Goal: Navigation & Orientation: Find specific page/section

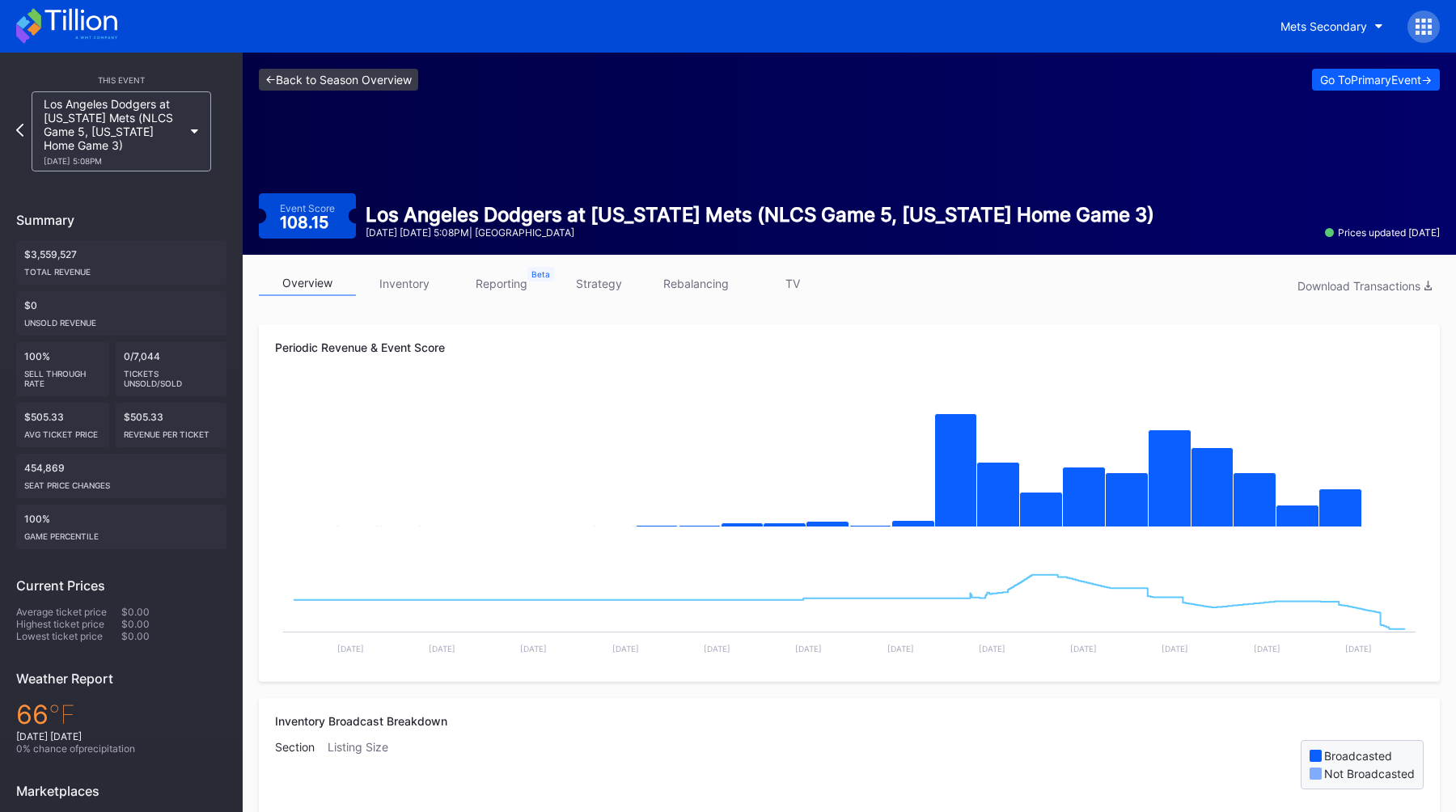
click at [356, 87] on link "<- Back to Season Overview" at bounding box center [339, 80] width 159 height 21
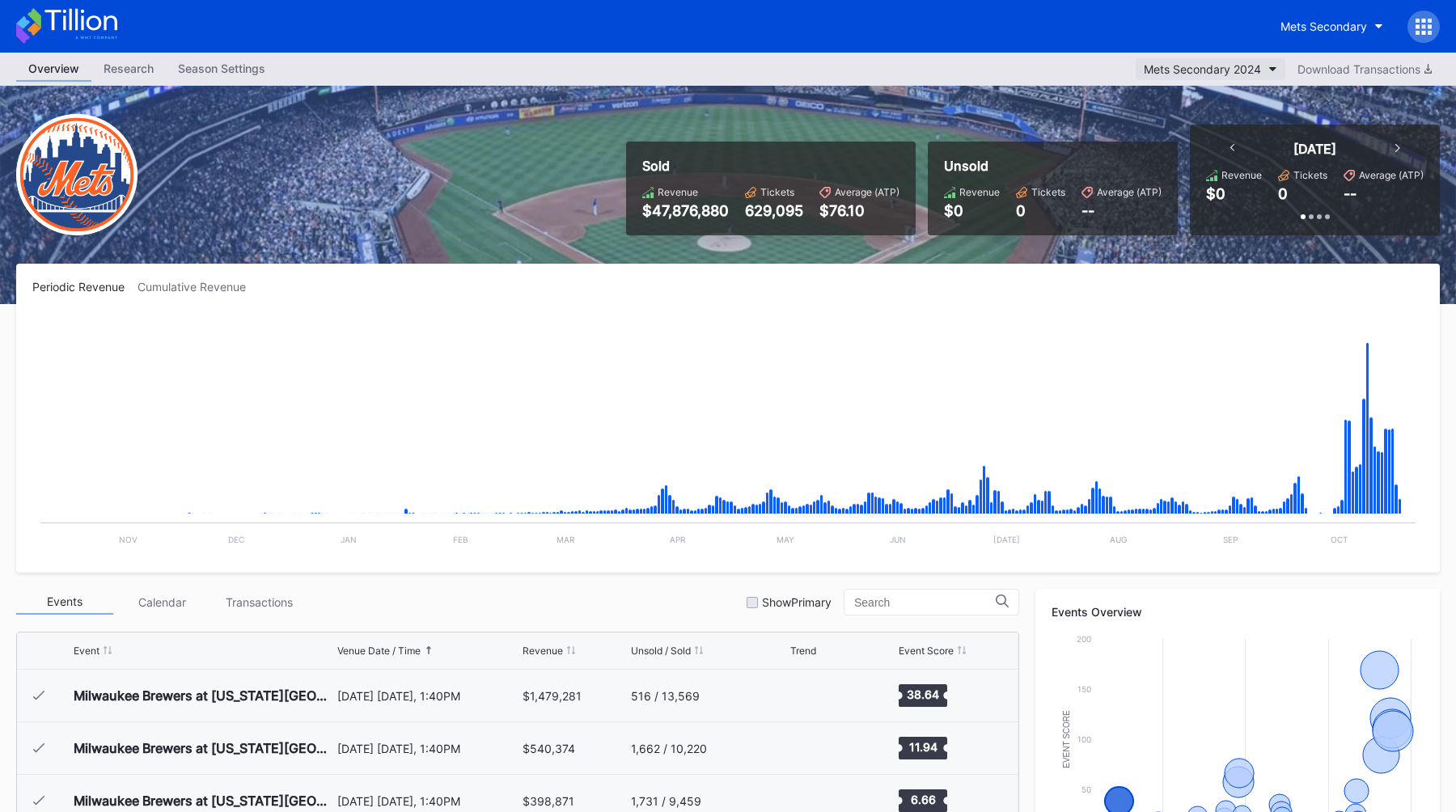
click at [1186, 71] on div "Mets Secondary 2024" at bounding box center [1202, 69] width 117 height 13
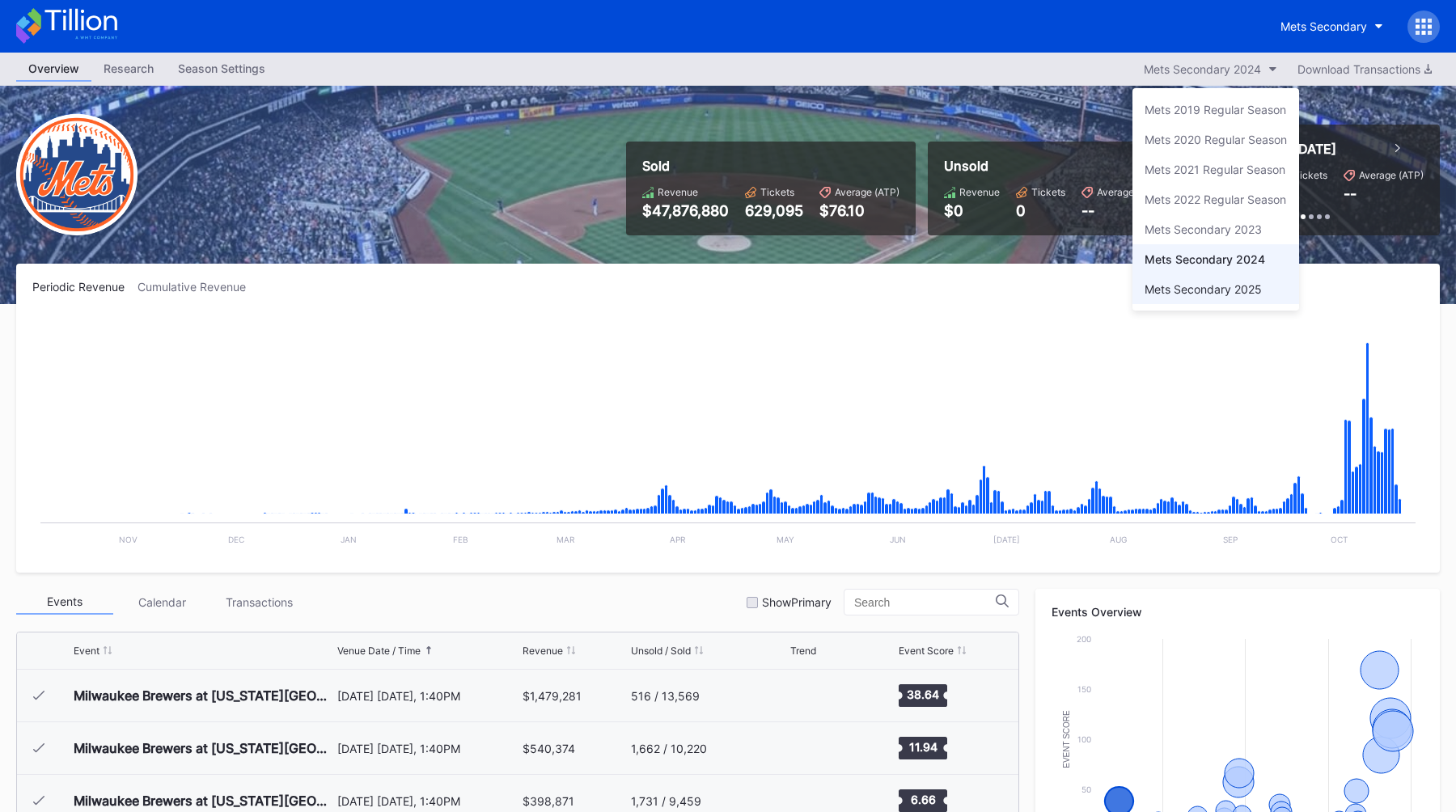
click at [1176, 295] on div "Mets Secondary 2025" at bounding box center [1202, 289] width 117 height 13
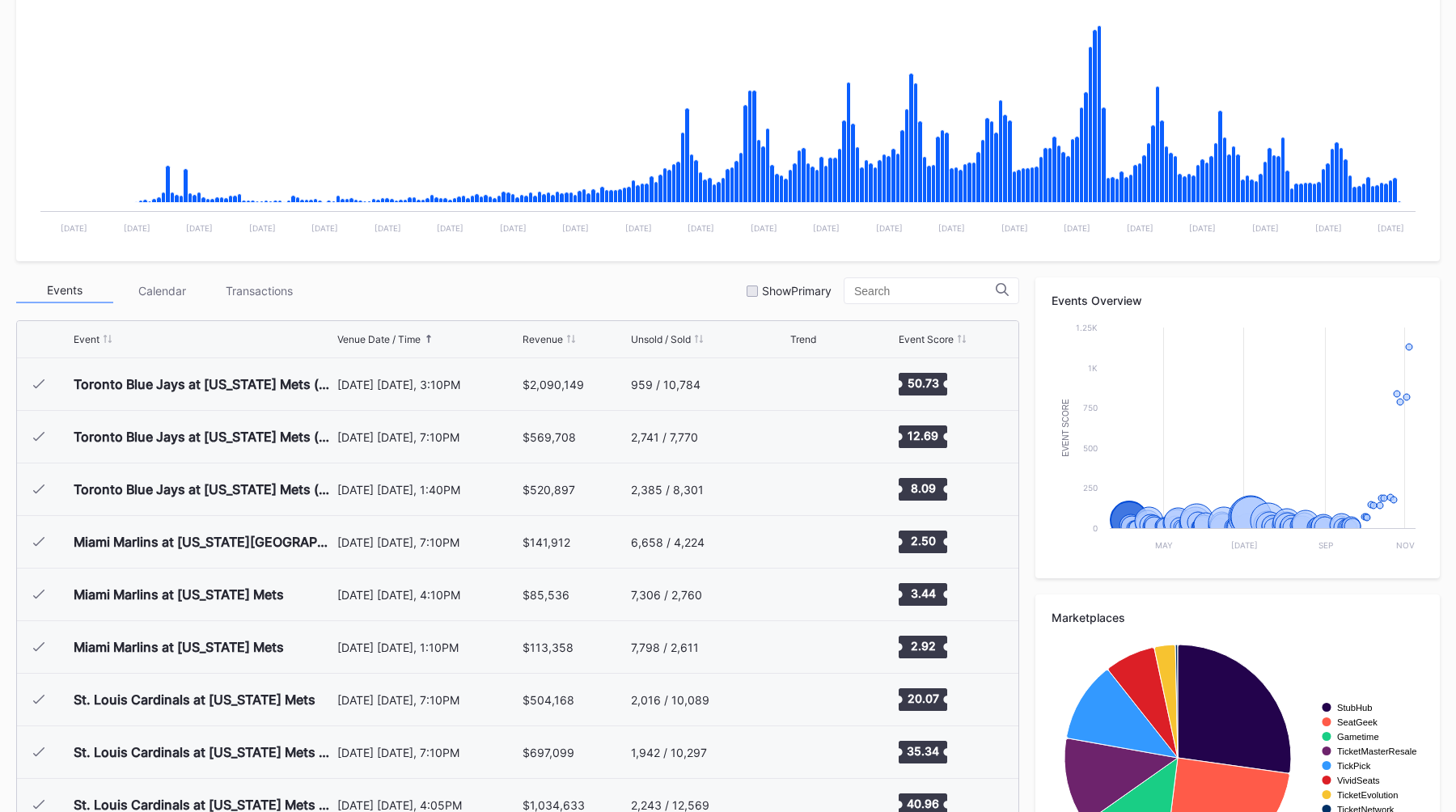
scroll to position [318, 0]
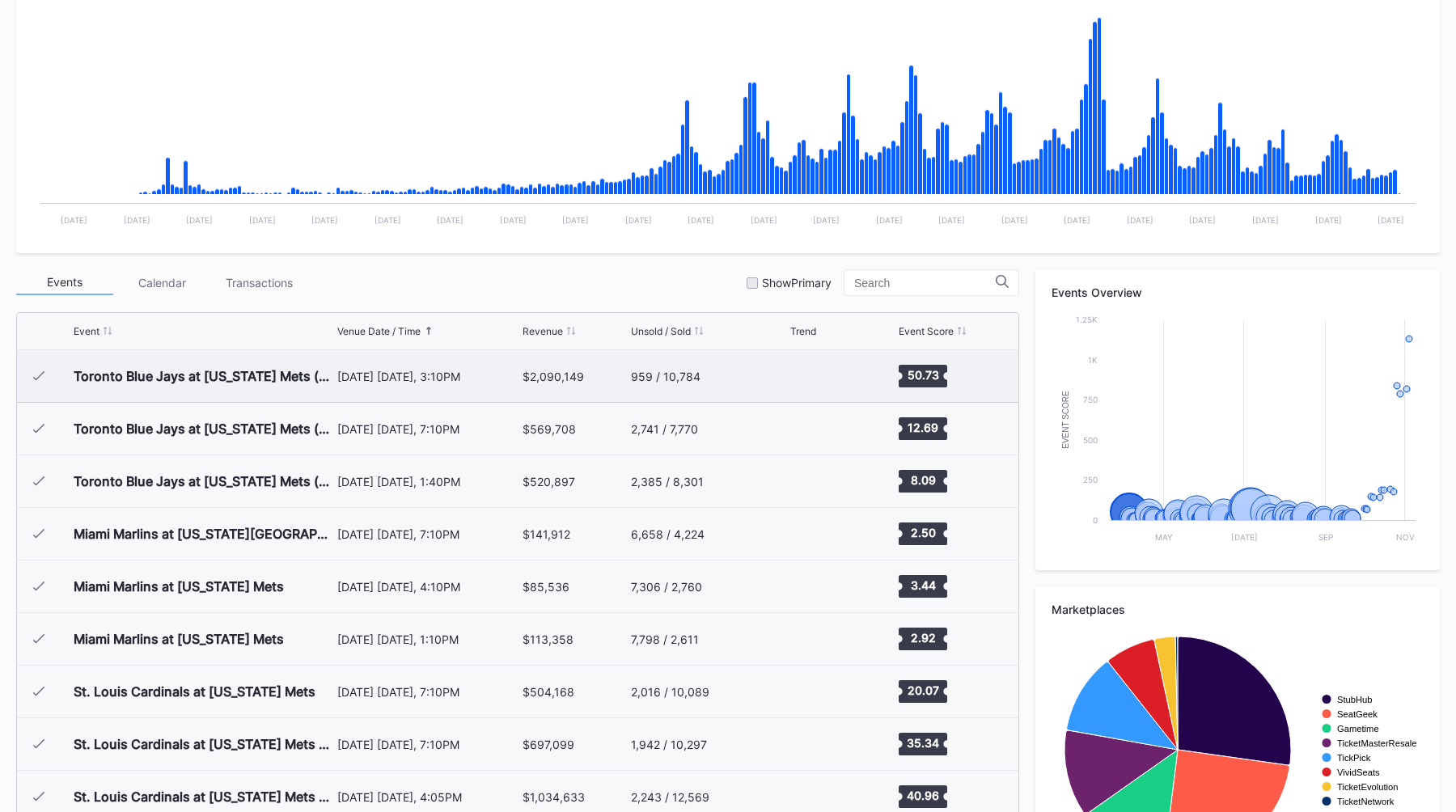
click at [499, 383] on div "[DATE] [DATE], 3:10PM" at bounding box center [429, 376] width 182 height 52
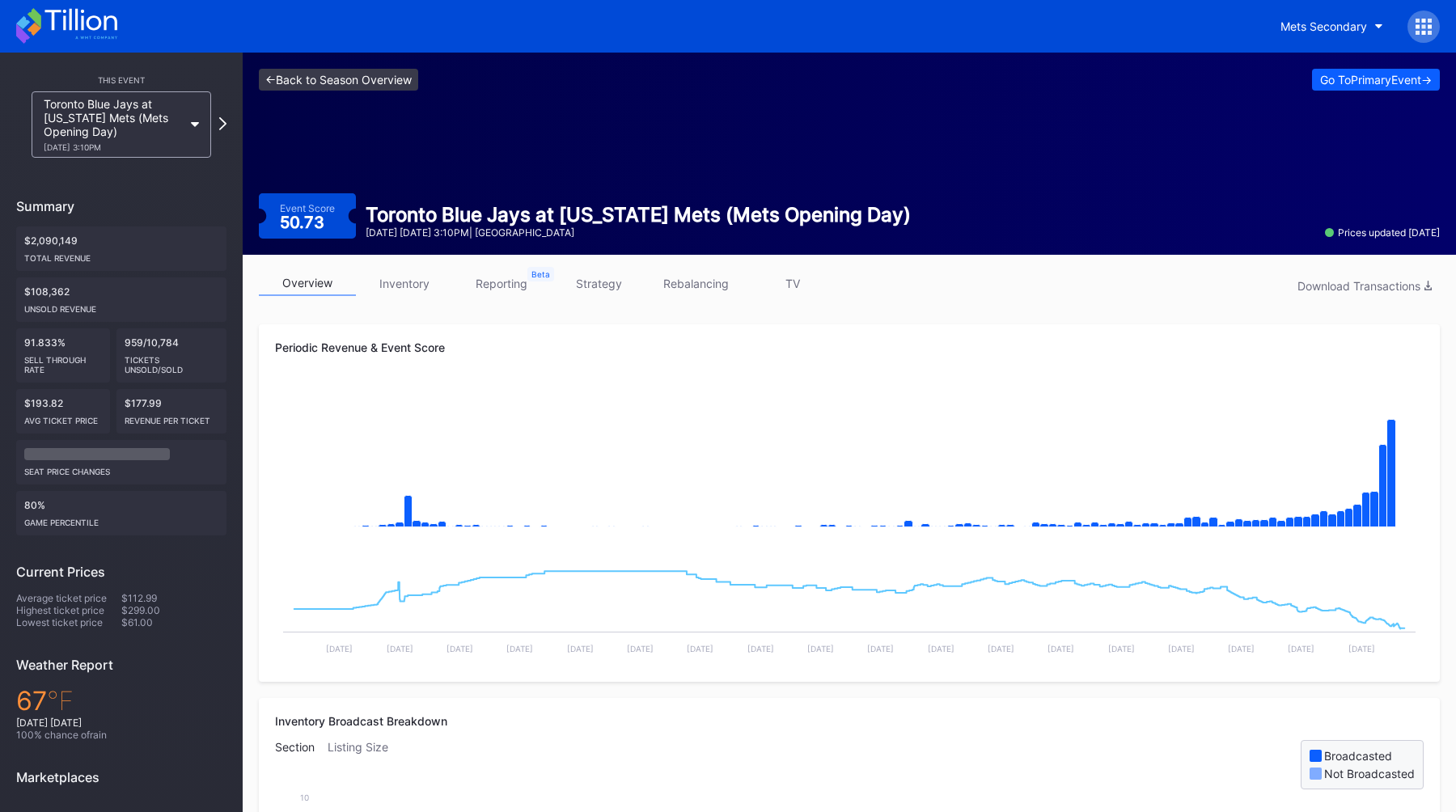
click at [340, 71] on link "<- Back to Season Overview" at bounding box center [339, 80] width 159 height 21
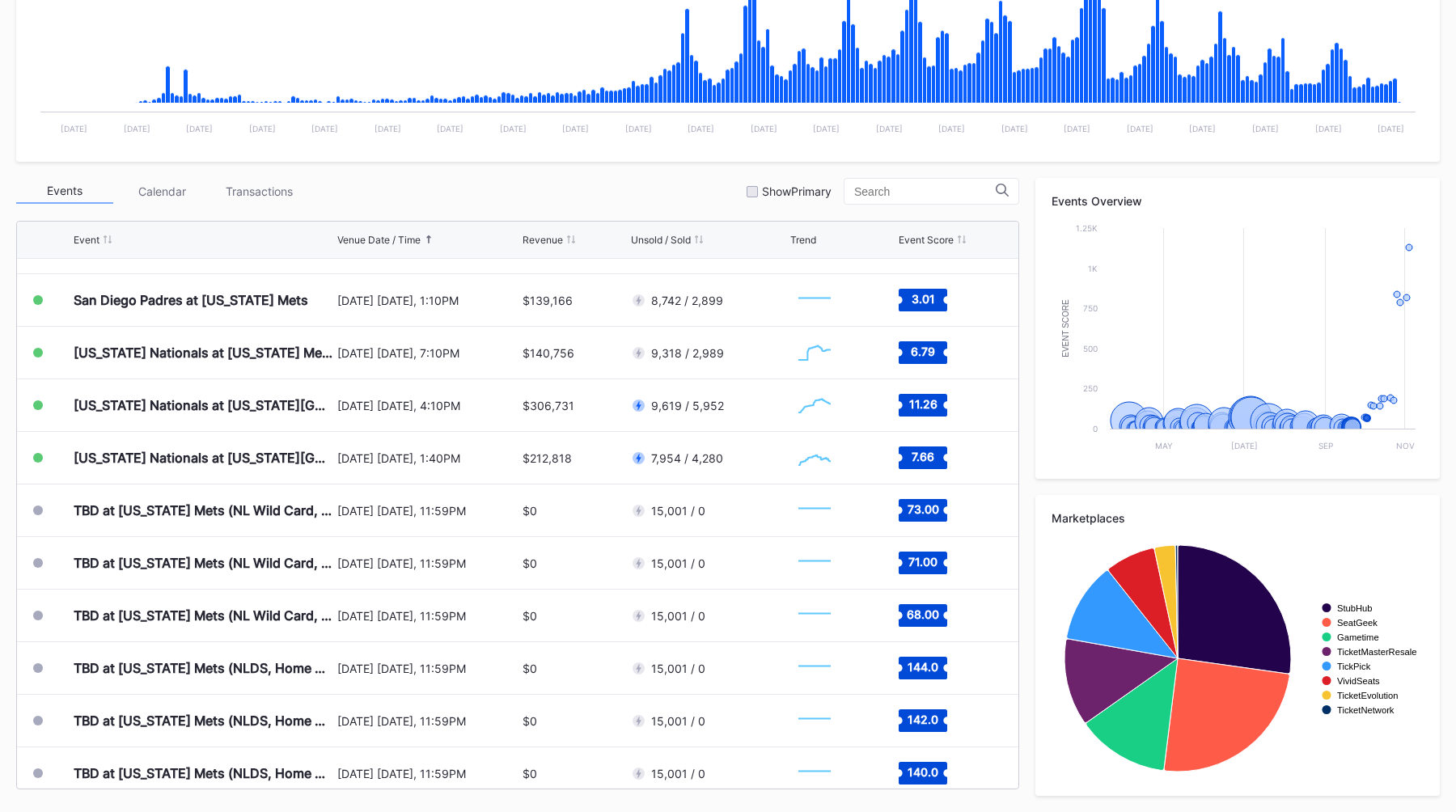
scroll to position [4053, 0]
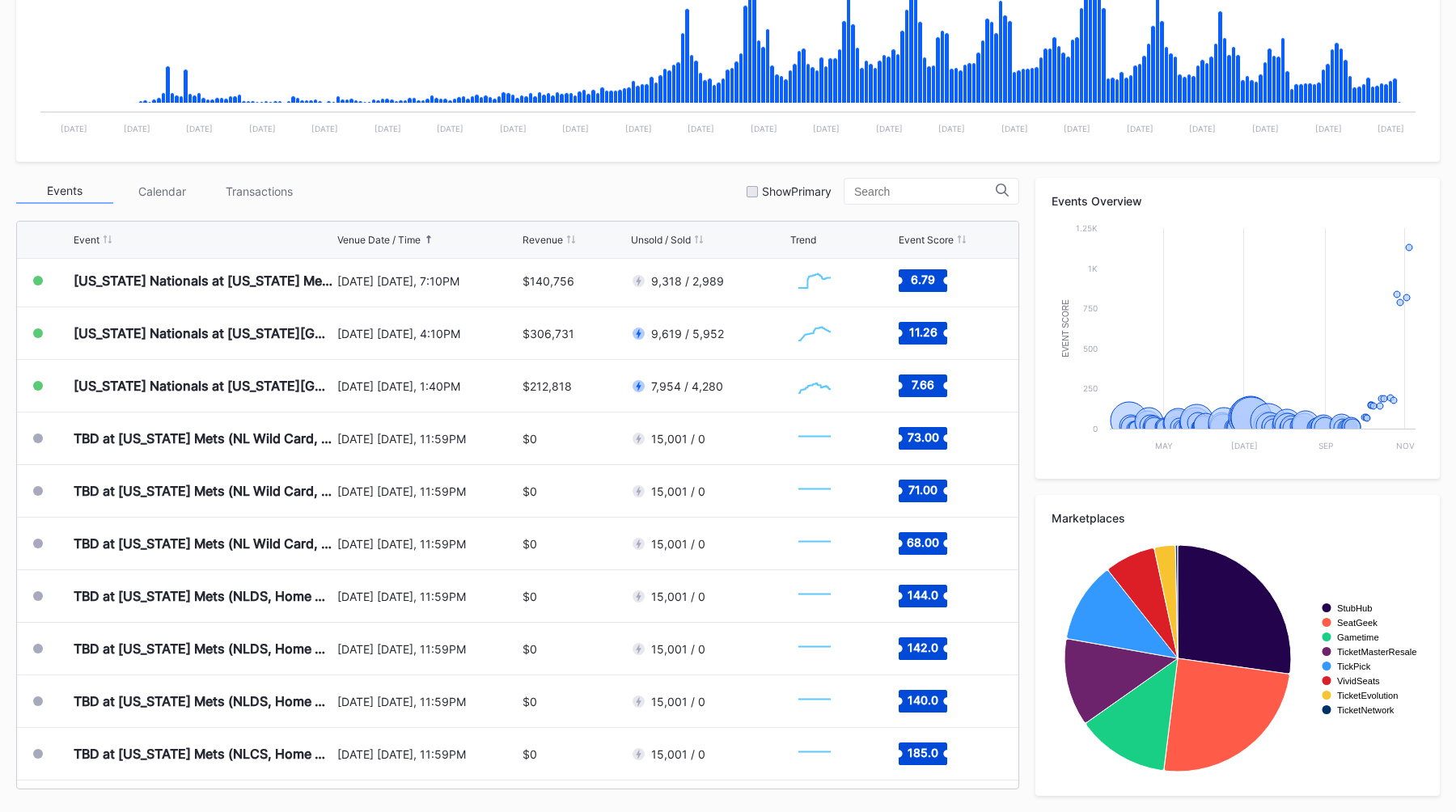
click at [663, 180] on div "Events Calendar Transactions Show Primary" at bounding box center [517, 191] width 1003 height 27
